Goal: Book appointment/travel/reservation

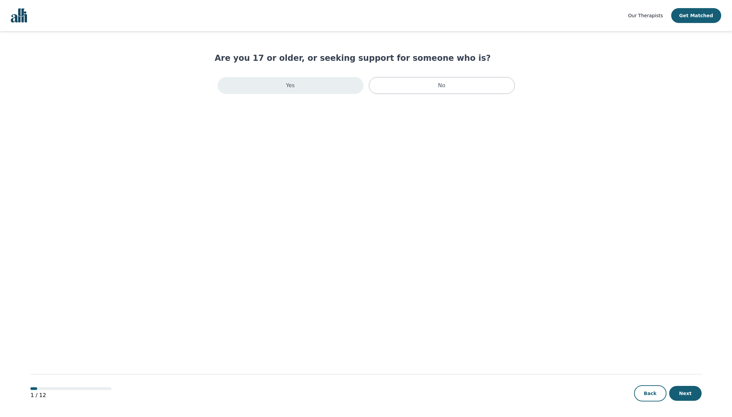
click at [338, 85] on div "Yes" at bounding box center [291, 85] width 146 height 17
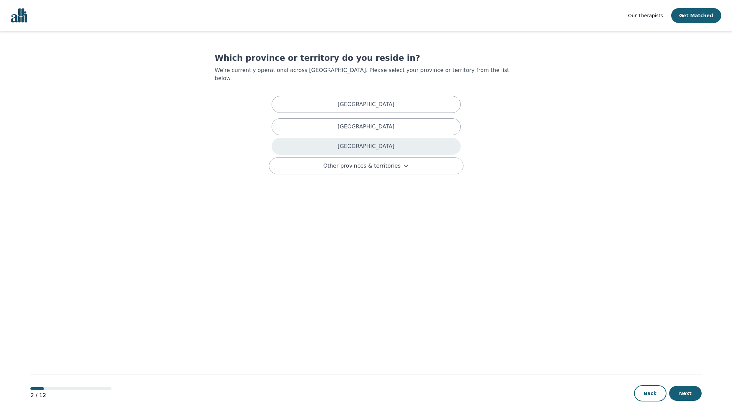
click at [359, 142] on p "[GEOGRAPHIC_DATA]" at bounding box center [366, 146] width 57 height 8
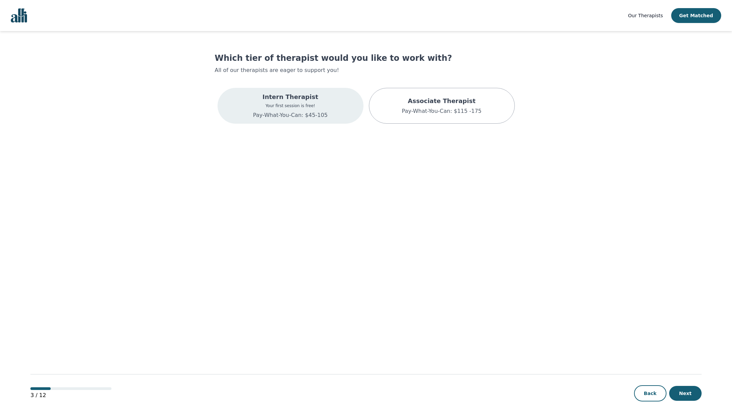
click at [316, 116] on p "Pay-What-You-Can: $45-105" at bounding box center [290, 115] width 75 height 8
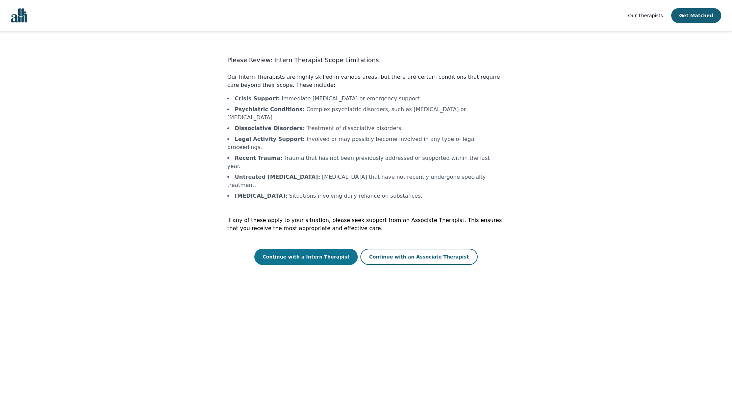
click at [329, 249] on button "Continue with a Intern Therapist" at bounding box center [305, 257] width 103 height 16
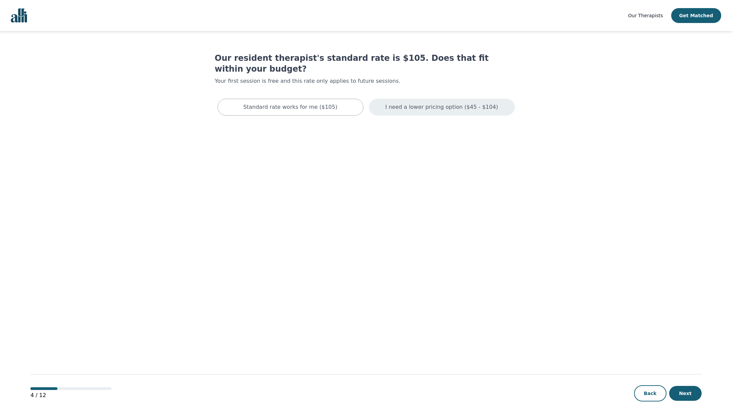
click at [425, 102] on div "I need a lower pricing option ($45 - $104)" at bounding box center [442, 107] width 146 height 17
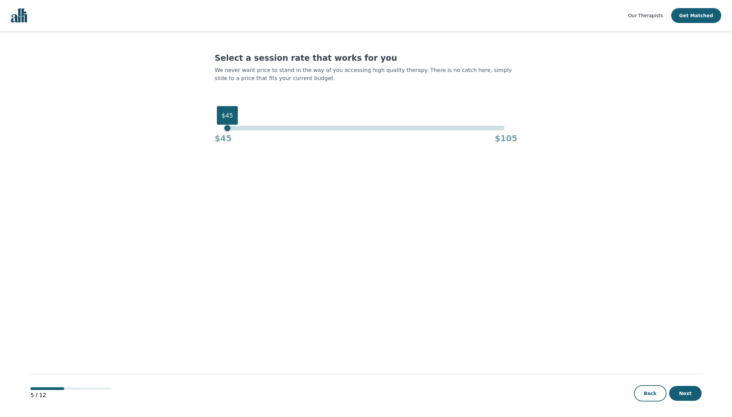
drag, startPoint x: 502, startPoint y: 128, endPoint x: 196, endPoint y: 154, distance: 307.3
click at [174, 146] on main "Select a session rate that works for you We never want price to stand in the wa…" at bounding box center [365, 224] width 671 height 387
click at [687, 394] on button "Next" at bounding box center [685, 393] width 32 height 15
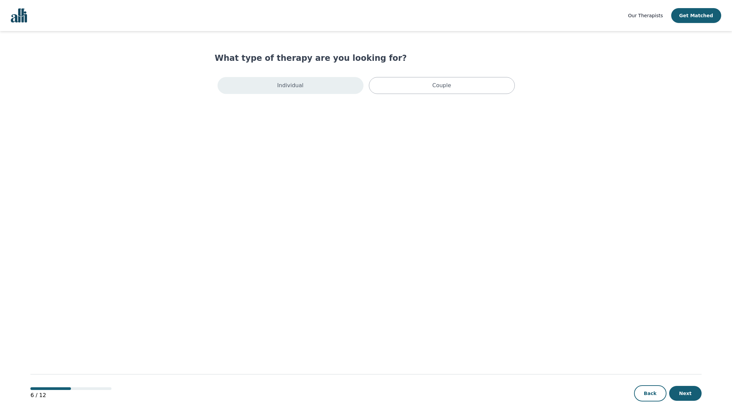
click at [334, 89] on div "Individual" at bounding box center [291, 85] width 146 height 17
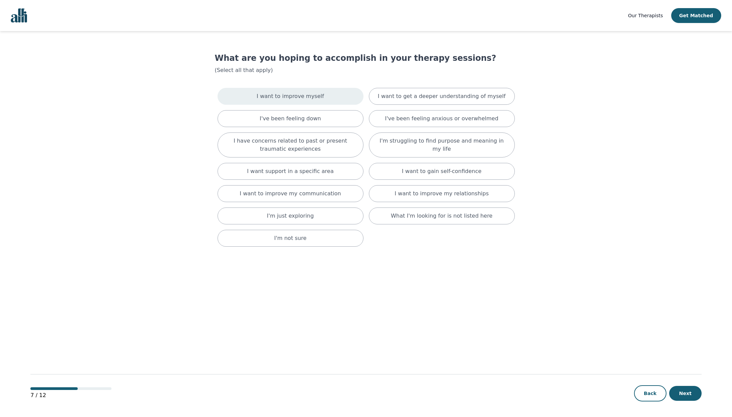
click at [345, 103] on div "I want to improve myself" at bounding box center [291, 96] width 146 height 17
click at [338, 123] on div "I've been feeling down" at bounding box center [291, 121] width 146 height 17
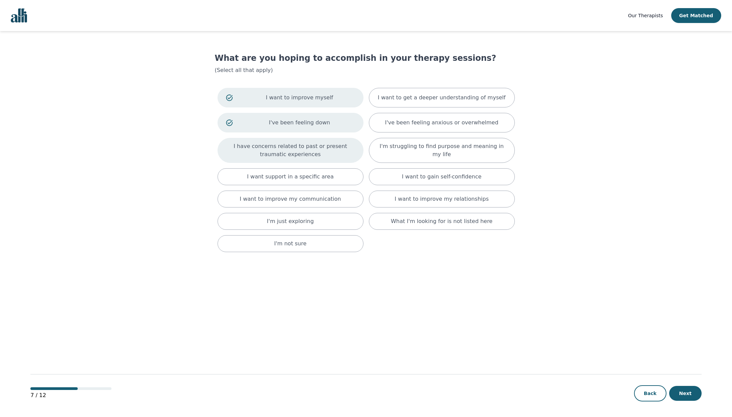
click at [337, 154] on p "I have concerns related to past or present traumatic experiences" at bounding box center [290, 150] width 129 height 16
drag, startPoint x: 441, startPoint y: 94, endPoint x: 441, endPoint y: 102, distance: 7.8
click at [441, 94] on p "I want to get a deeper understanding of myself" at bounding box center [442, 98] width 128 height 8
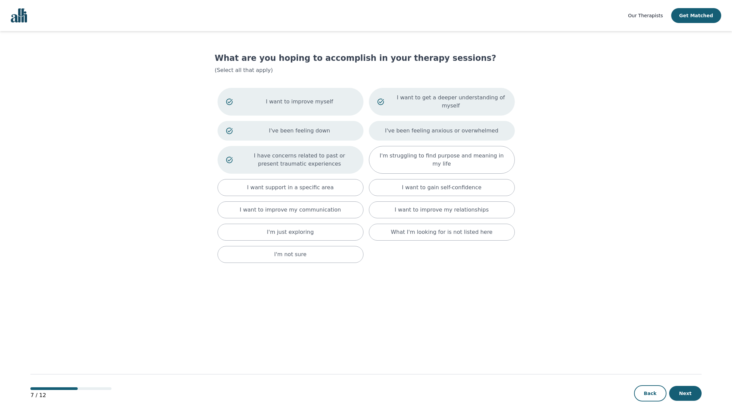
click at [440, 130] on p "I've been feeling anxious or overwhelmed" at bounding box center [442, 131] width 114 height 8
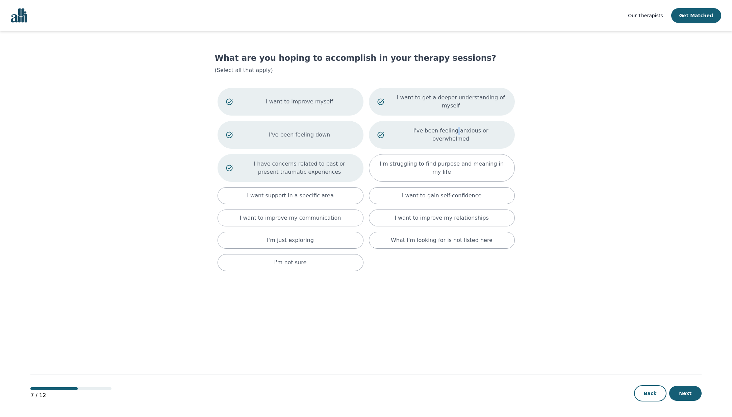
click at [440, 130] on p "I've been feeling anxious or overwhelmed" at bounding box center [451, 135] width 111 height 16
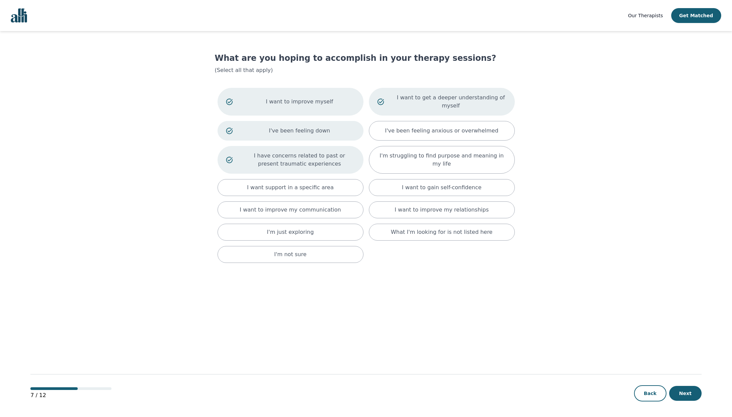
click at [574, 269] on main "What are you hoping to accomplish in your therapy sessions? (Select all that ap…" at bounding box center [365, 224] width 671 height 387
click at [452, 213] on p "I want to improve my relationships" at bounding box center [442, 210] width 94 height 8
click at [439, 190] on p "I want to gain self-confidence" at bounding box center [442, 187] width 80 height 8
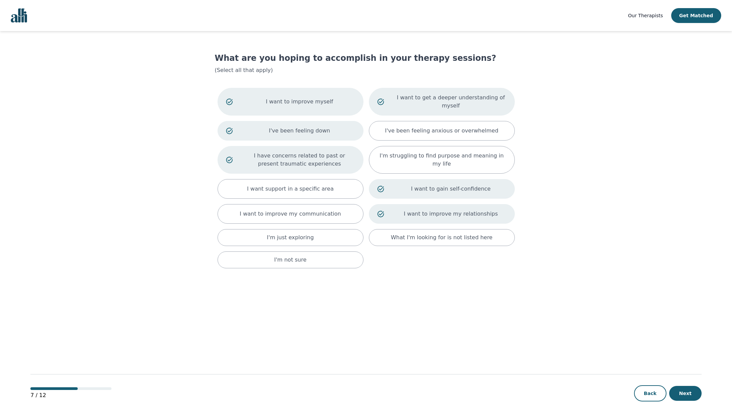
drag, startPoint x: 305, startPoint y: 213, endPoint x: 611, endPoint y: 304, distance: 318.7
click at [305, 213] on p "I want to improve my communication" at bounding box center [290, 214] width 101 height 8
click at [679, 395] on button "Next" at bounding box center [685, 393] width 32 height 15
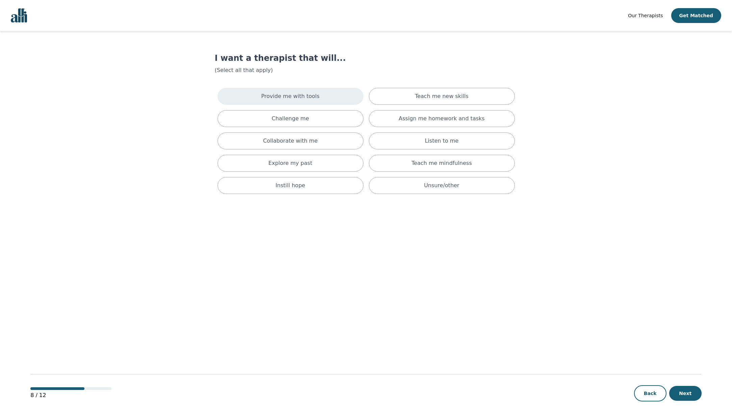
click at [316, 91] on div "Provide me with tools" at bounding box center [291, 96] width 146 height 17
click at [407, 94] on div "Teach me new skills" at bounding box center [442, 98] width 146 height 20
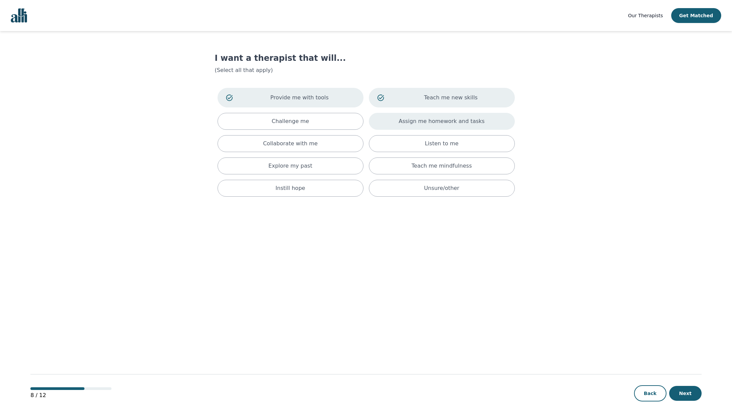
click at [383, 126] on div "Assign me homework and tasks" at bounding box center [442, 121] width 146 height 17
click at [323, 123] on div "Challenge me" at bounding box center [291, 123] width 146 height 20
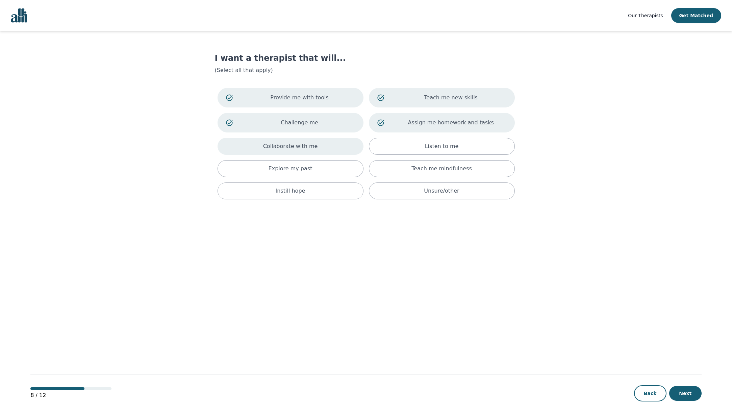
click at [329, 147] on div "Collaborate with me" at bounding box center [291, 146] width 146 height 17
click at [399, 147] on div "Listen to me" at bounding box center [442, 148] width 146 height 20
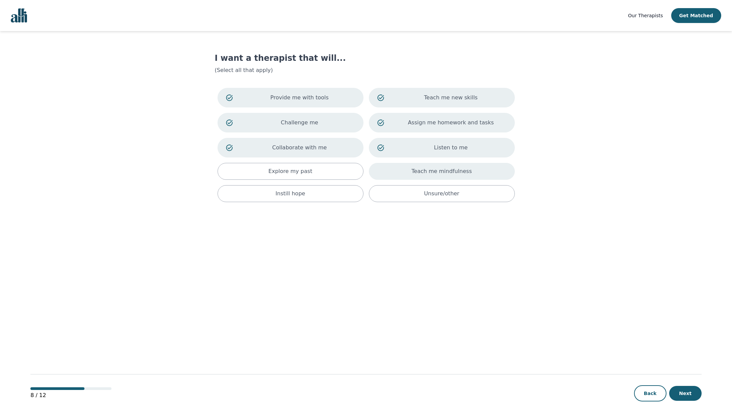
drag, startPoint x: 344, startPoint y: 177, endPoint x: 390, endPoint y: 180, distance: 46.0
click at [345, 177] on div "Explore my past" at bounding box center [291, 171] width 146 height 17
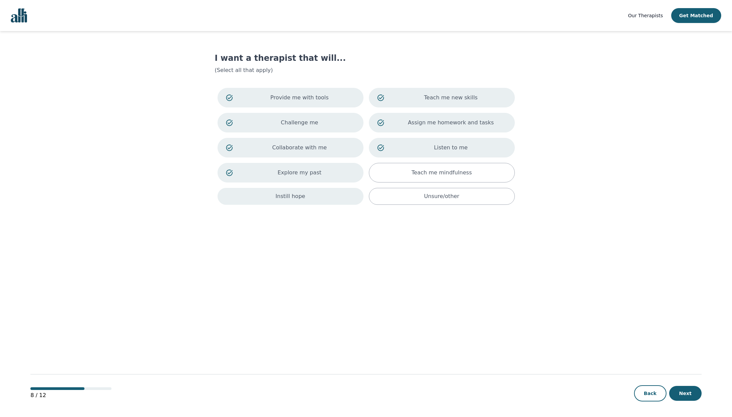
click at [301, 191] on div "Instill hope" at bounding box center [291, 196] width 146 height 17
click at [684, 390] on button "Next" at bounding box center [685, 393] width 32 height 15
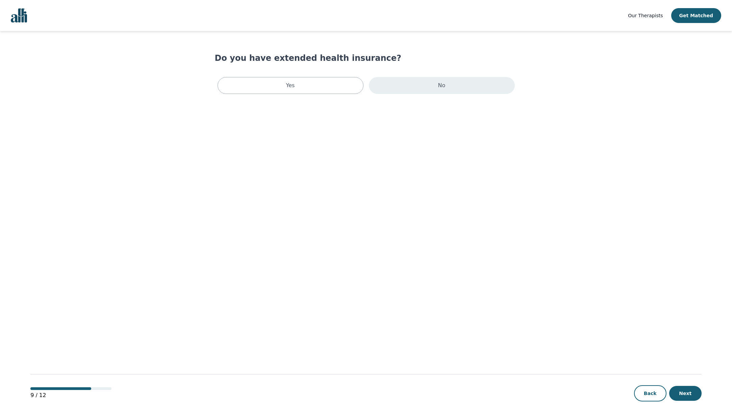
click at [401, 93] on div "No" at bounding box center [442, 85] width 146 height 17
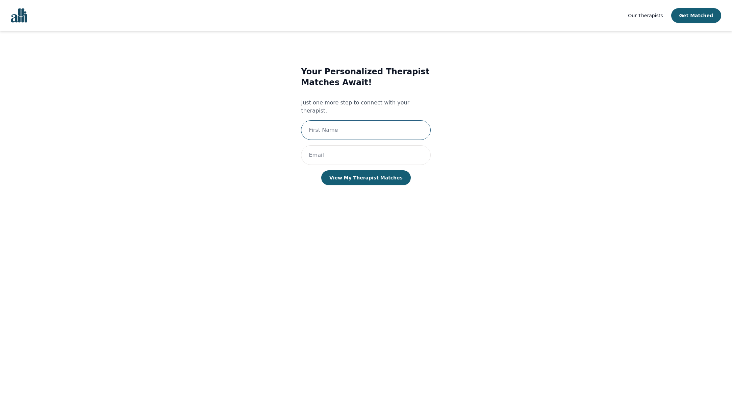
click at [399, 121] on input "text" at bounding box center [366, 130] width 130 height 20
type input "[PERSON_NAME]"
drag, startPoint x: 364, startPoint y: 121, endPoint x: 379, endPoint y: 121, distance: 14.9
click at [369, 121] on input "[PERSON_NAME]" at bounding box center [366, 130] width 130 height 20
click at [391, 120] on input "[PERSON_NAME]" at bounding box center [366, 130] width 130 height 20
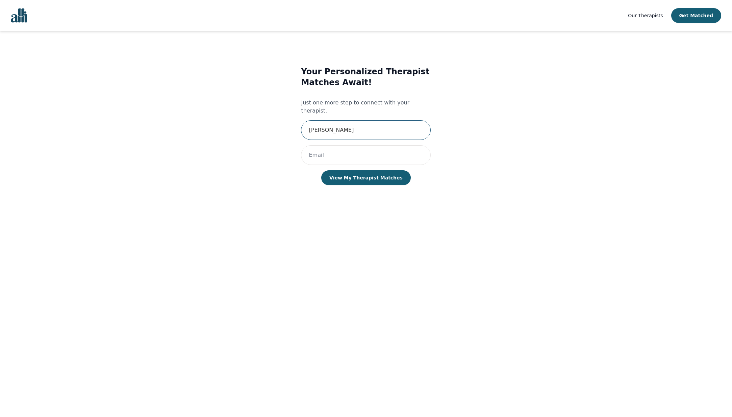
click at [391, 120] on input "[PERSON_NAME]" at bounding box center [366, 130] width 130 height 20
type input "[PERSON_NAME]"
click at [325, 146] on input "email" at bounding box center [366, 155] width 130 height 20
type input "[EMAIL_ADDRESS][DOMAIN_NAME]"
click at [303, 171] on div "Your Personalized Therapist Matches Await! Just one more step to connect with y…" at bounding box center [366, 132] width 130 height 132
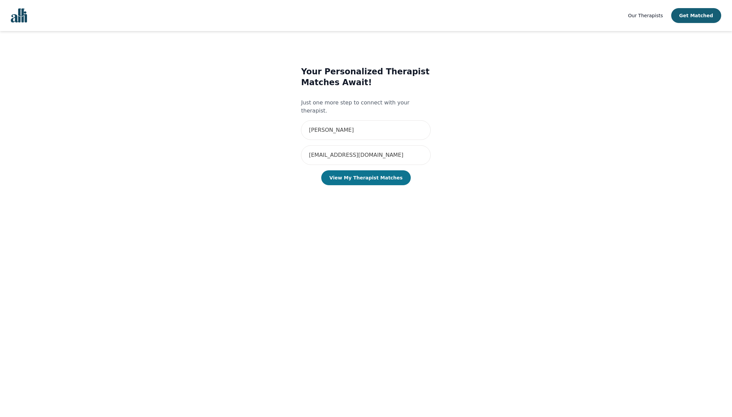
click at [368, 174] on button "View My Therapist Matches" at bounding box center [366, 177] width 90 height 15
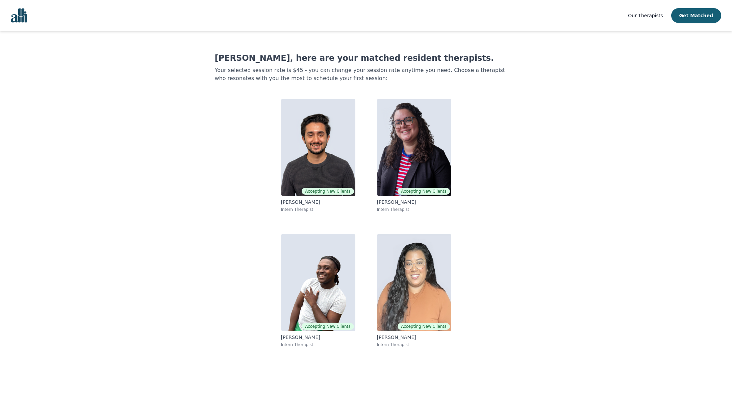
scroll to position [1, 0]
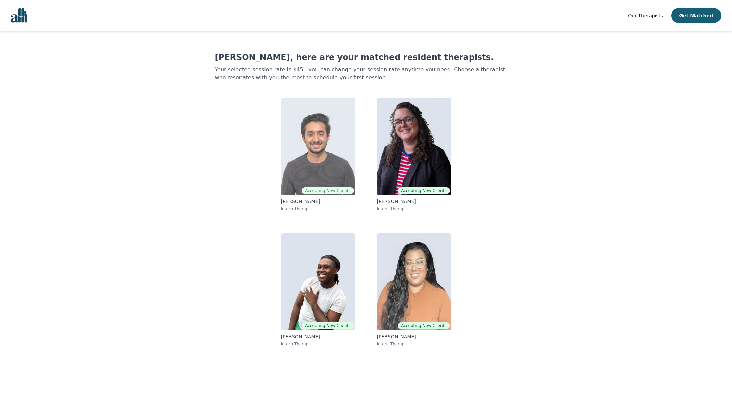
click at [313, 157] on img at bounding box center [318, 146] width 74 height 97
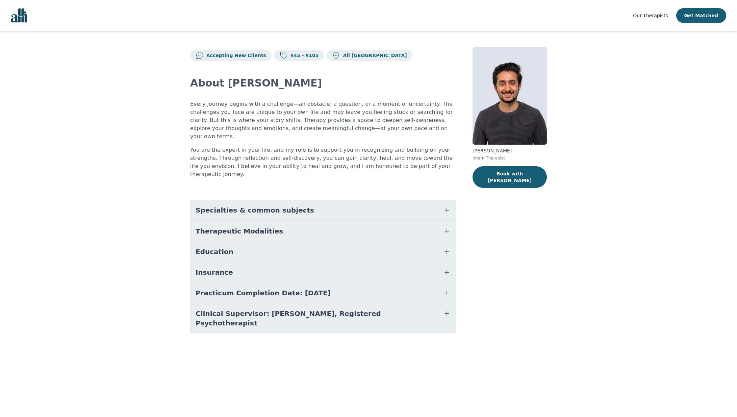
click at [446, 248] on icon "button" at bounding box center [447, 252] width 8 height 8
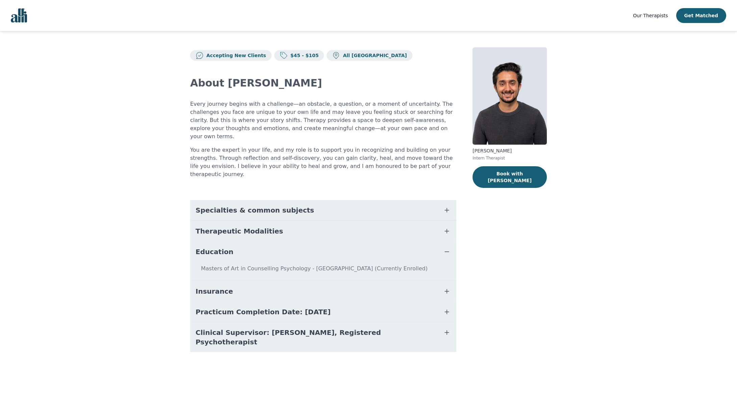
click at [445, 262] on dd "Masters of Art in Counselling Psychology - [GEOGRAPHIC_DATA] (Currently Enrolle…" at bounding box center [323, 271] width 266 height 19
click at [445, 244] on button "Education" at bounding box center [323, 252] width 266 height 20
